Goal: Complete application form: Complete application form

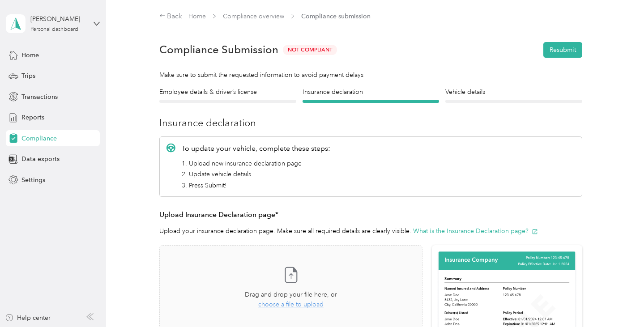
scroll to position [179, 0]
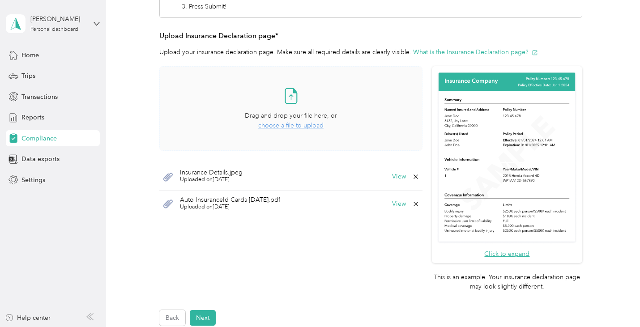
click at [281, 127] on span "choose a file to upload" at bounding box center [290, 126] width 65 height 8
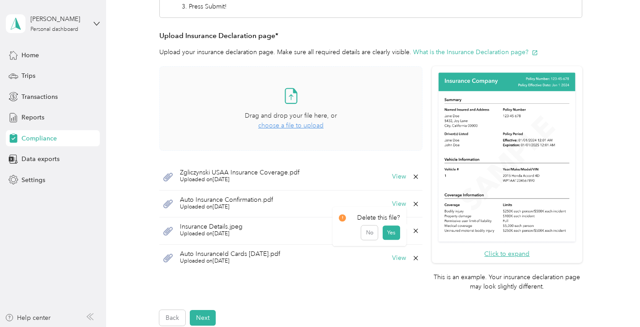
click at [414, 230] on icon at bounding box center [415, 230] width 7 height 7
click at [391, 238] on button "Yes" at bounding box center [391, 237] width 17 height 14
click at [412, 230] on icon at bounding box center [415, 230] width 7 height 7
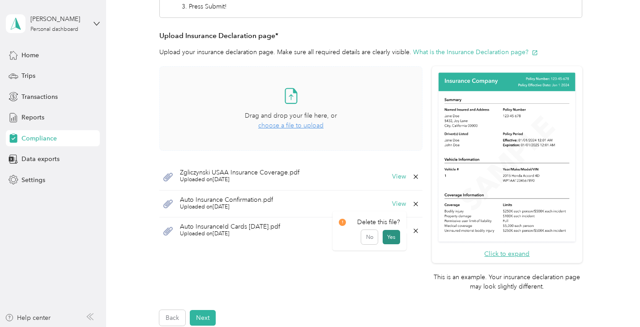
click at [387, 237] on button "Yes" at bounding box center [391, 237] width 17 height 14
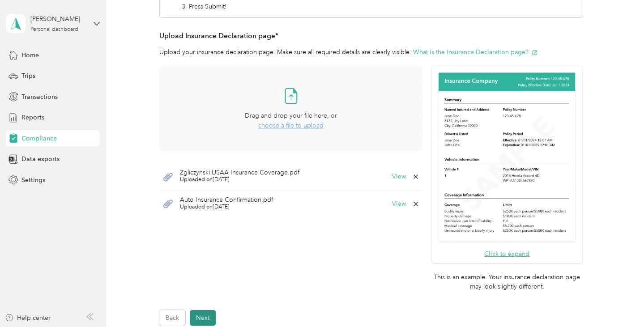
click at [208, 319] on button "Next" at bounding box center [203, 318] width 26 height 16
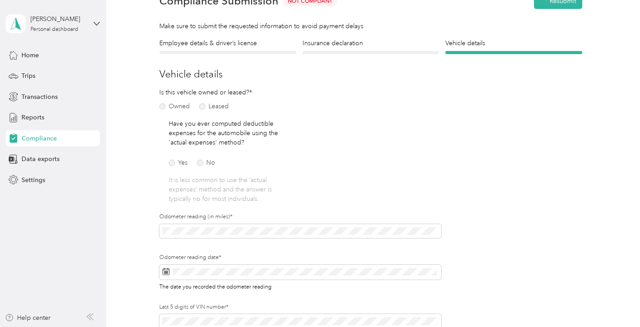
scroll to position [11, 0]
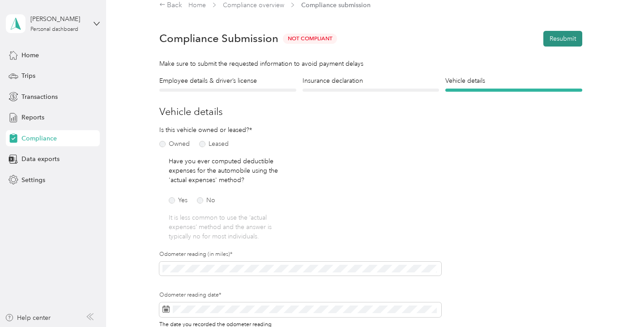
click at [550, 42] on button "Resubmit" at bounding box center [562, 39] width 39 height 16
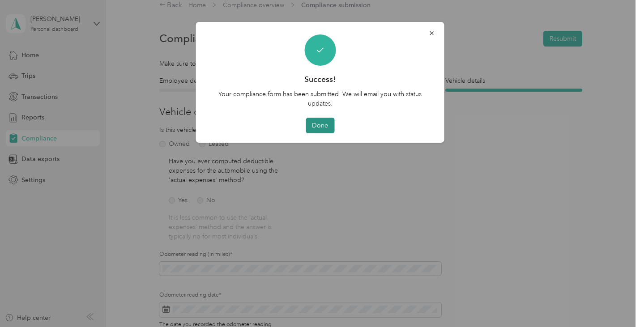
click at [324, 127] on button "Done" at bounding box center [320, 126] width 29 height 16
